Goal: Information Seeking & Learning: Learn about a topic

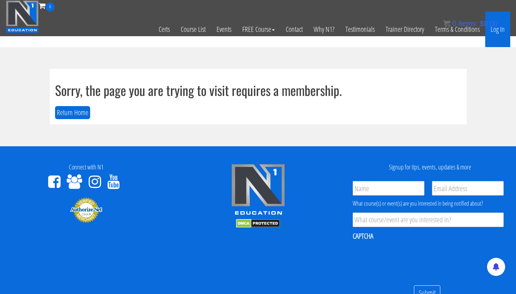
click at [498, 34] on link "Log In" at bounding box center [498, 30] width 25 height 36
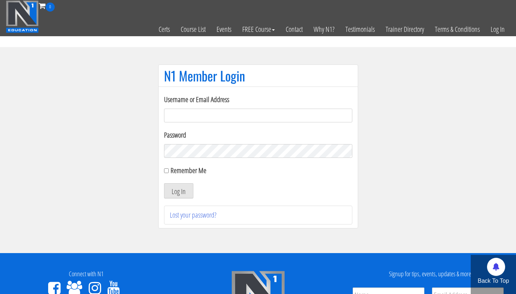
type input "[EMAIL_ADDRESS][DOMAIN_NAME]"
click at [164, 183] on button "Log In" at bounding box center [178, 190] width 29 height 15
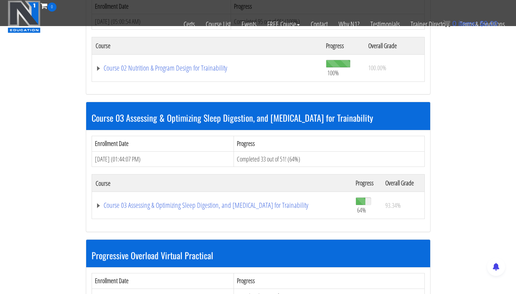
scroll to position [401, 0]
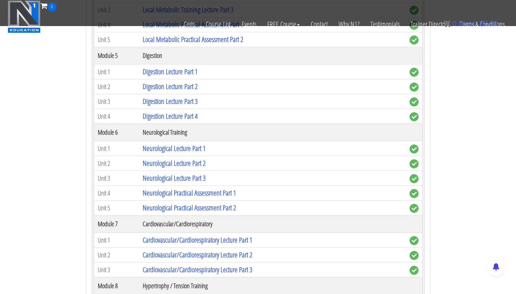
scroll to position [1098, 0]
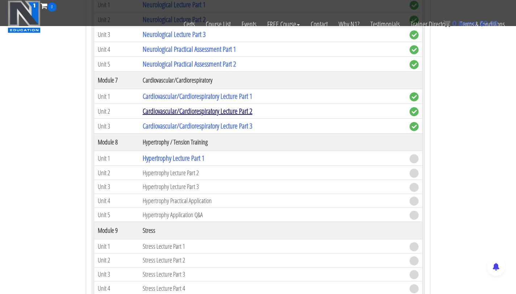
click at [218, 108] on link "Cardiovascular/Cardiorespiratory Lecture Part 2" at bounding box center [198, 111] width 110 height 10
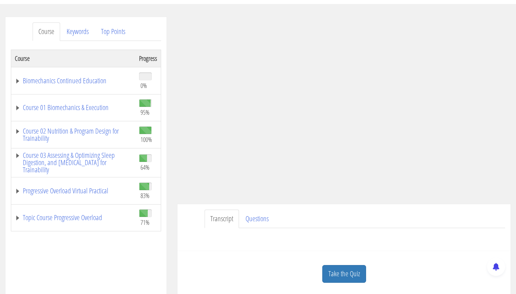
scroll to position [87, 0]
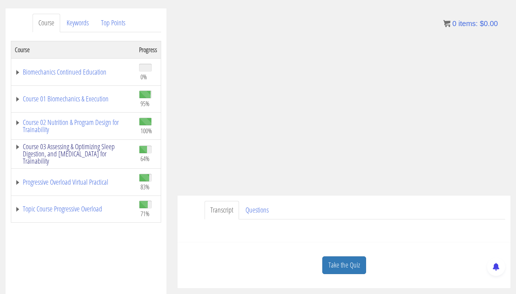
click at [70, 147] on link "Course 03 Assessing & Optimizing Sleep Digestion, and [MEDICAL_DATA] for Traina…" at bounding box center [73, 154] width 117 height 22
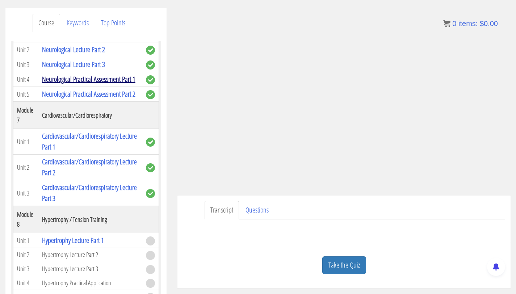
scroll to position [793, 0]
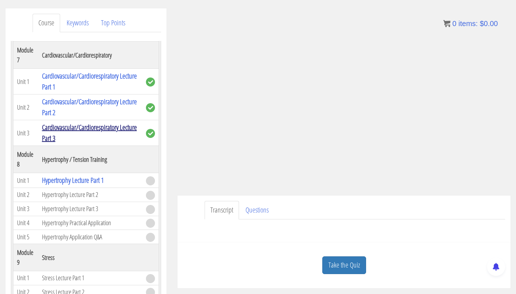
click at [79, 143] on link "Cardiovascular/Cardiorespiratory Lecture Part 3" at bounding box center [89, 132] width 95 height 21
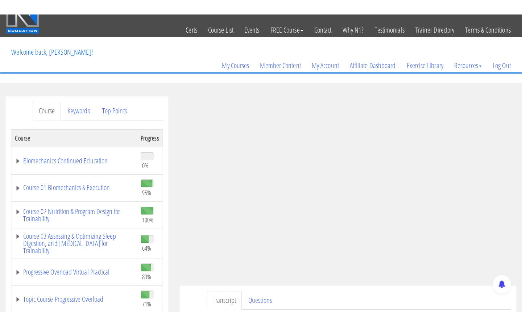
scroll to position [42, 0]
